Goal: Navigation & Orientation: Find specific page/section

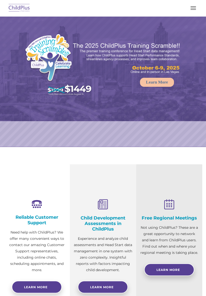
select select "MEDIUM"
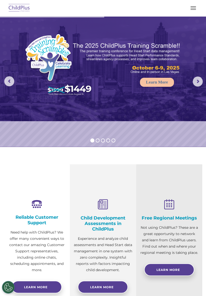
click at [15, 9] on img at bounding box center [20, 8] width 24 height 12
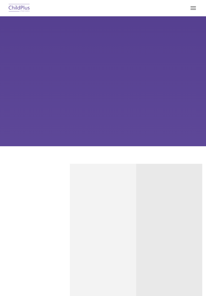
type input ""
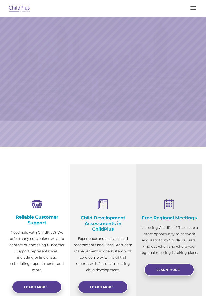
select select "MEDIUM"
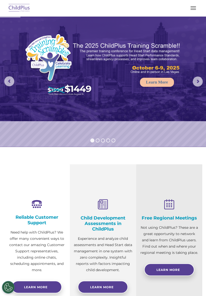
click at [192, 6] on button "button" at bounding box center [193, 8] width 11 height 8
